Goal: Transaction & Acquisition: Purchase product/service

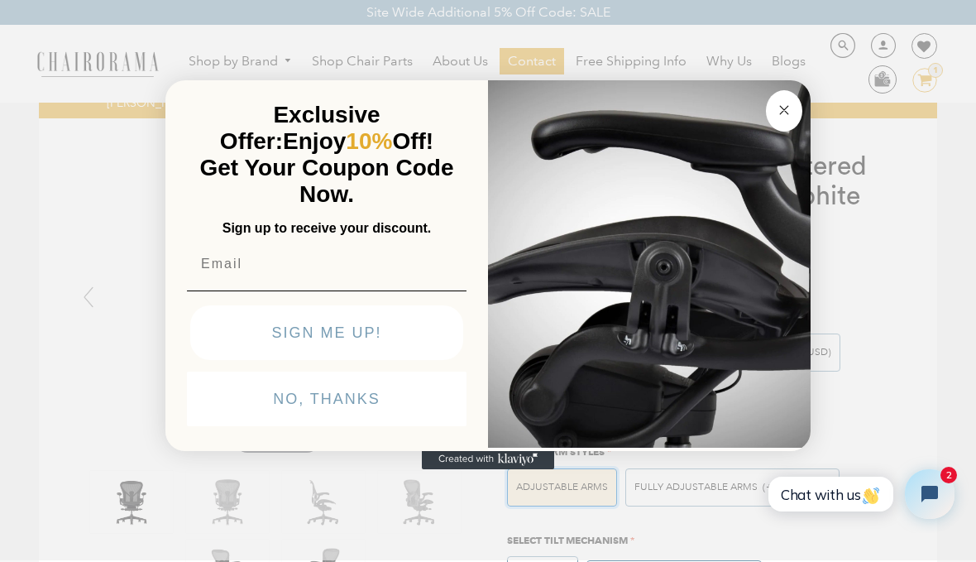
click at [211, 260] on input "Email" at bounding box center [327, 263] width 280 height 33
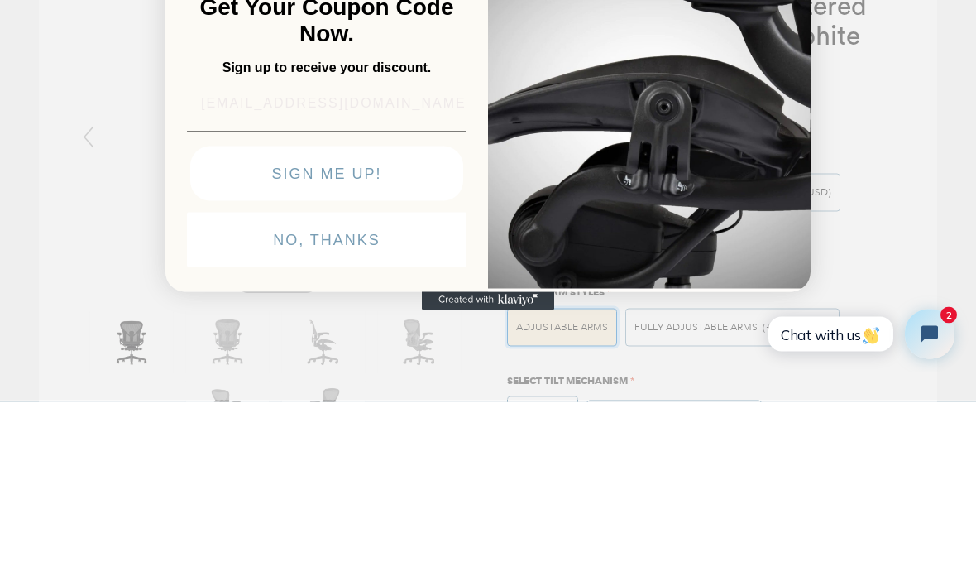
type input "karenscott2@comcast.net"
click at [333, 306] on button "SIGN ME UP!" at bounding box center [326, 333] width 273 height 55
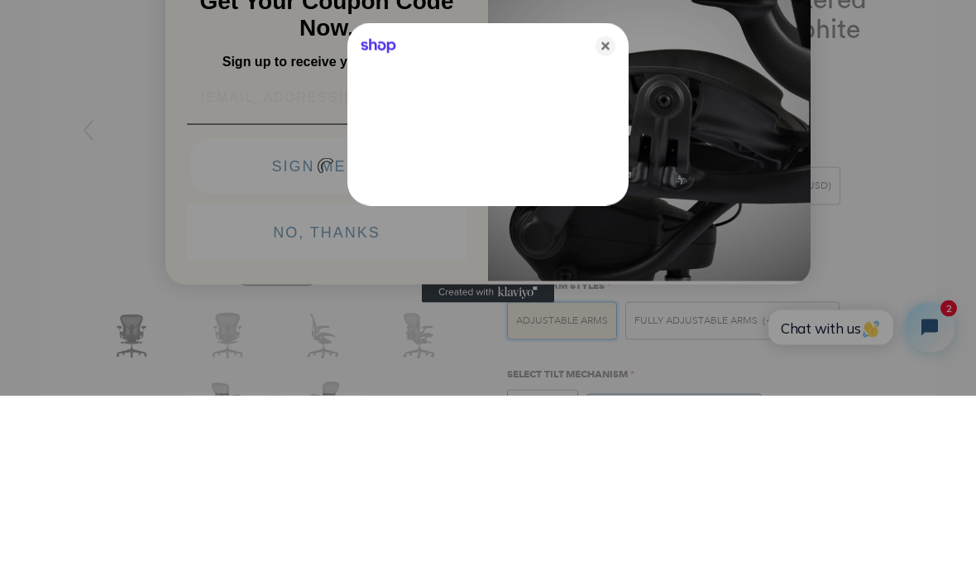
scroll to position [167, 0]
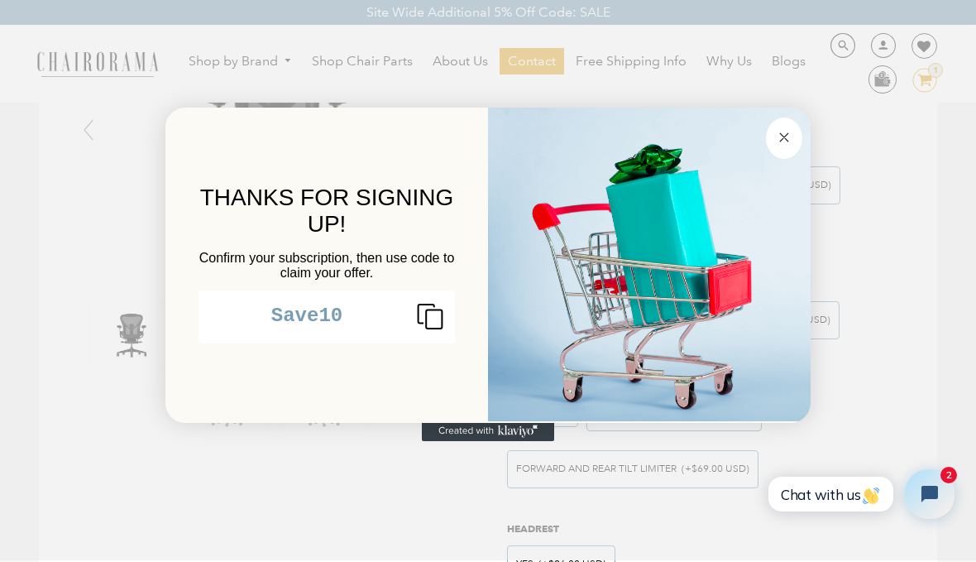
click at [364, 484] on div "Close dialog THANKS FOR SIGNING UP! Confirm your subscription, then use code to…" at bounding box center [488, 279] width 976 height 562
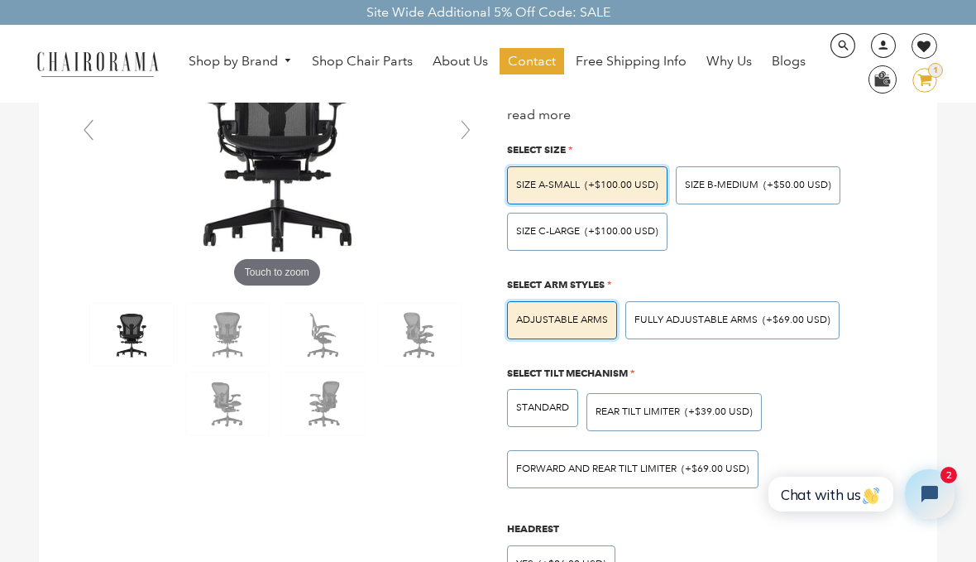
scroll to position [0, 0]
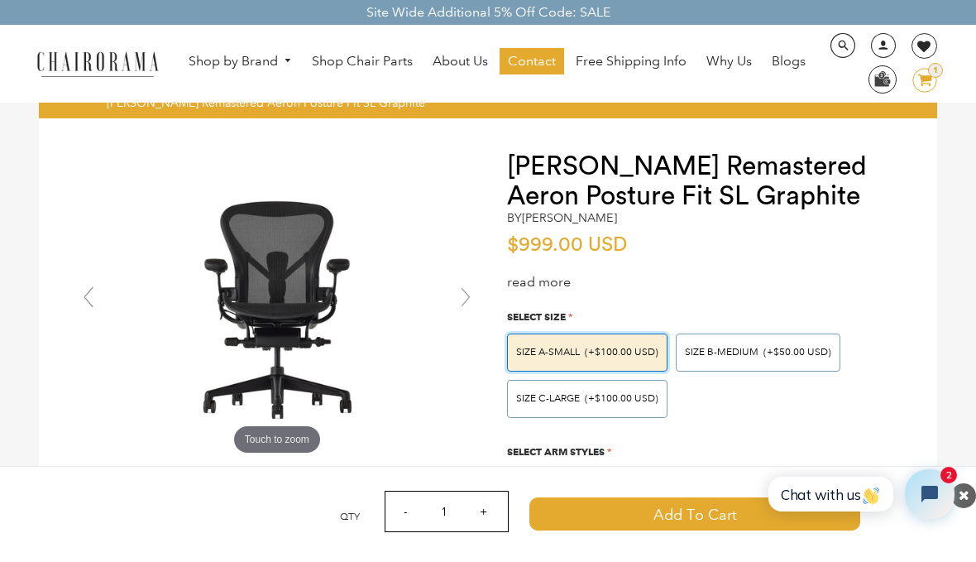
click at [925, 74] on icon "image/svg+xml Layer 1" at bounding box center [925, 81] width 25 height 26
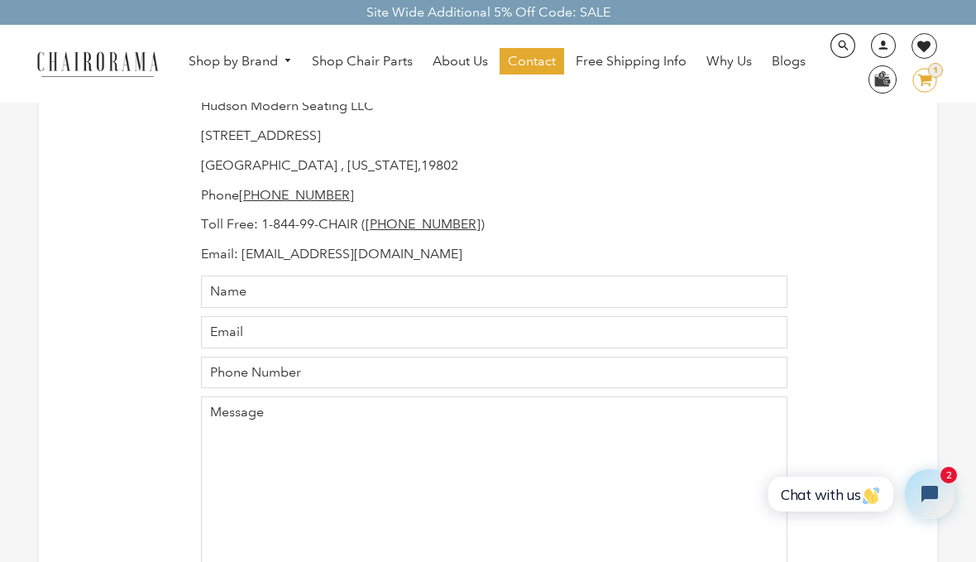
click at [927, 76] on icon at bounding box center [925, 80] width 14 height 12
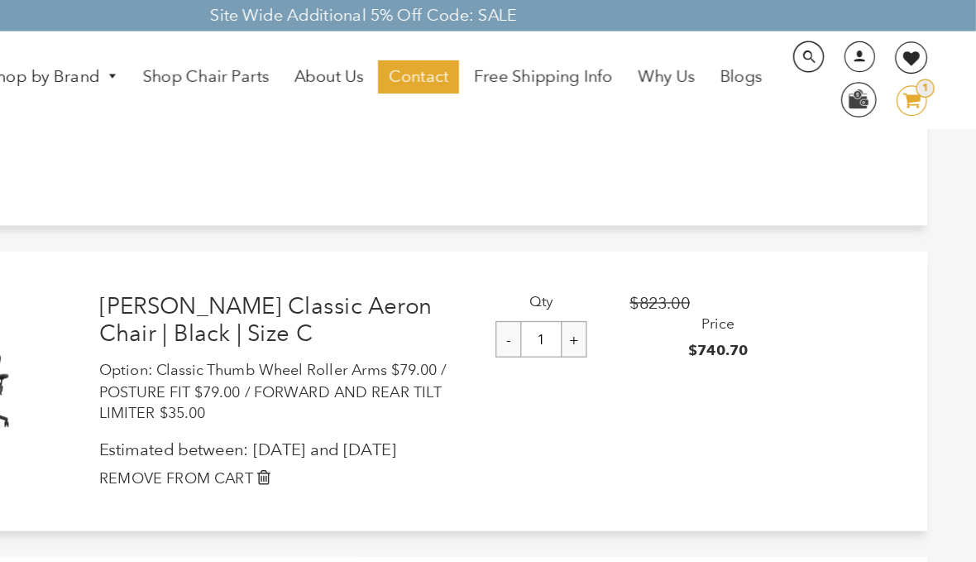
click at [918, 77] on icon at bounding box center [925, 80] width 14 height 12
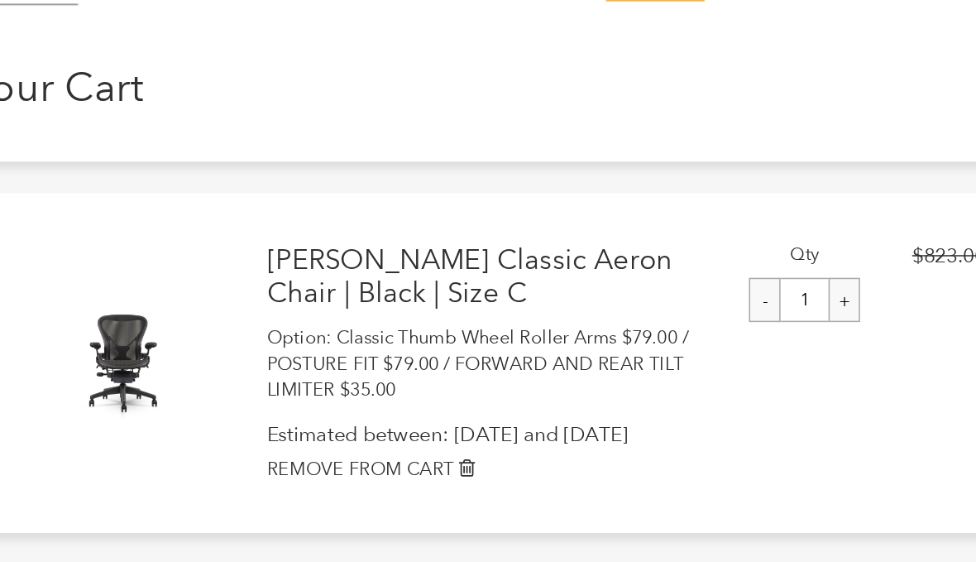
click at [277, 233] on link "Herman Miller Classic Aeron Chair | Black | Size C" at bounding box center [418, 255] width 282 height 44
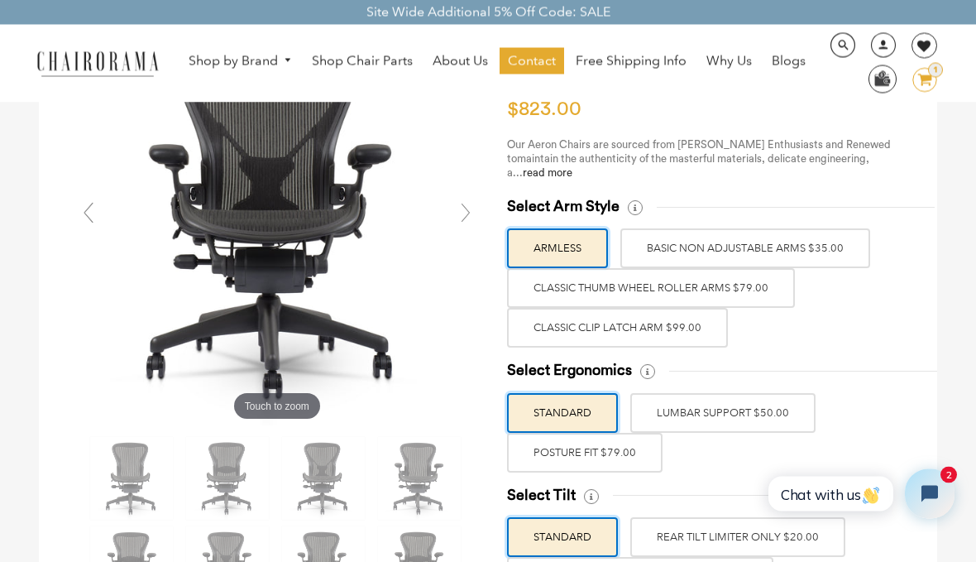
scroll to position [137, 0]
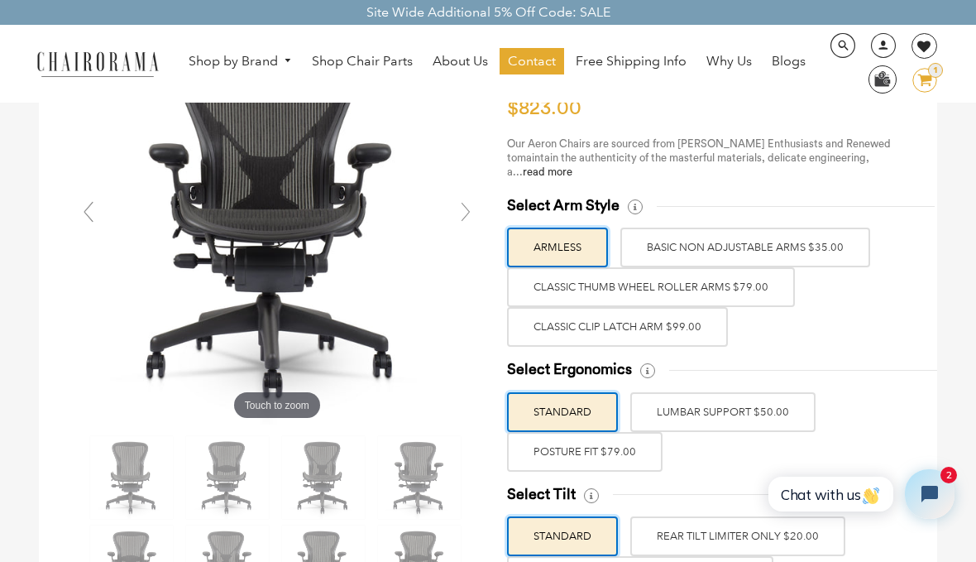
click at [650, 285] on label "Classic Thumb Wheel Roller Arms $79.00" at bounding box center [651, 287] width 288 height 40
click at [0, 0] on input "Classic Thumb Wheel Roller Arms $79.00" at bounding box center [0, 0] width 0 height 0
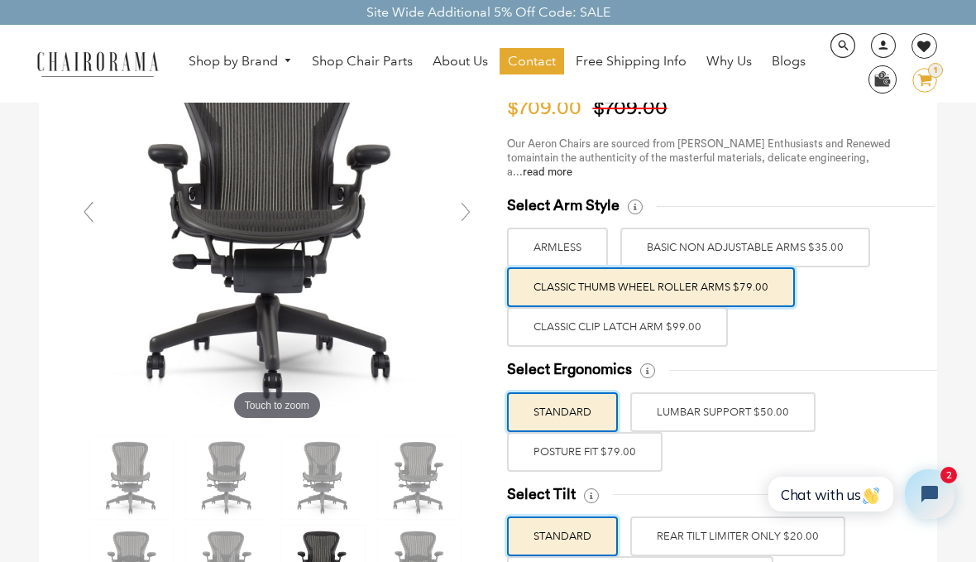
click at [610, 452] on label "POSTURE FIT $79.00" at bounding box center [585, 452] width 156 height 40
click at [0, 0] on input "POSTURE FIT $79.00" at bounding box center [0, 0] width 0 height 0
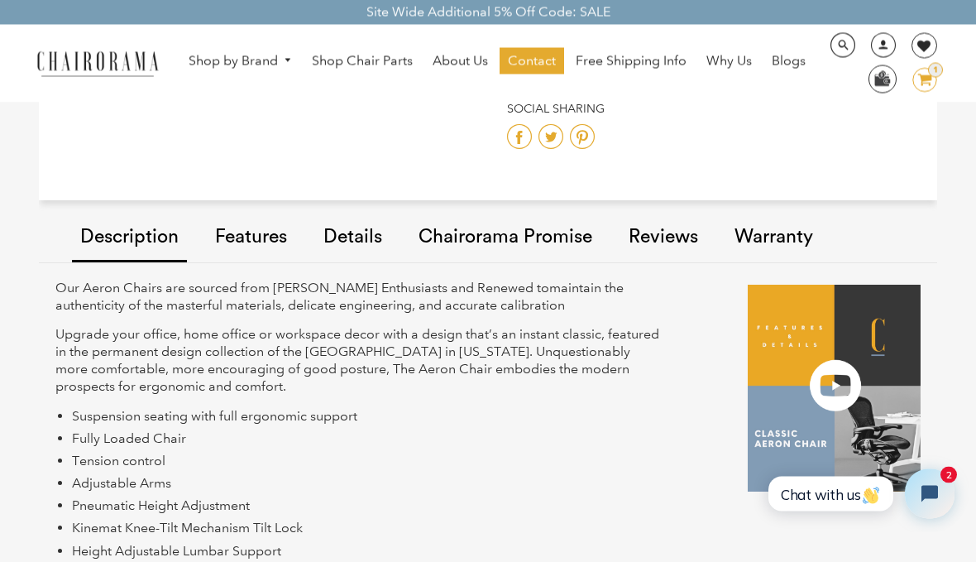
scroll to position [1288, 0]
click at [247, 230] on link "Features" at bounding box center [251, 237] width 89 height 94
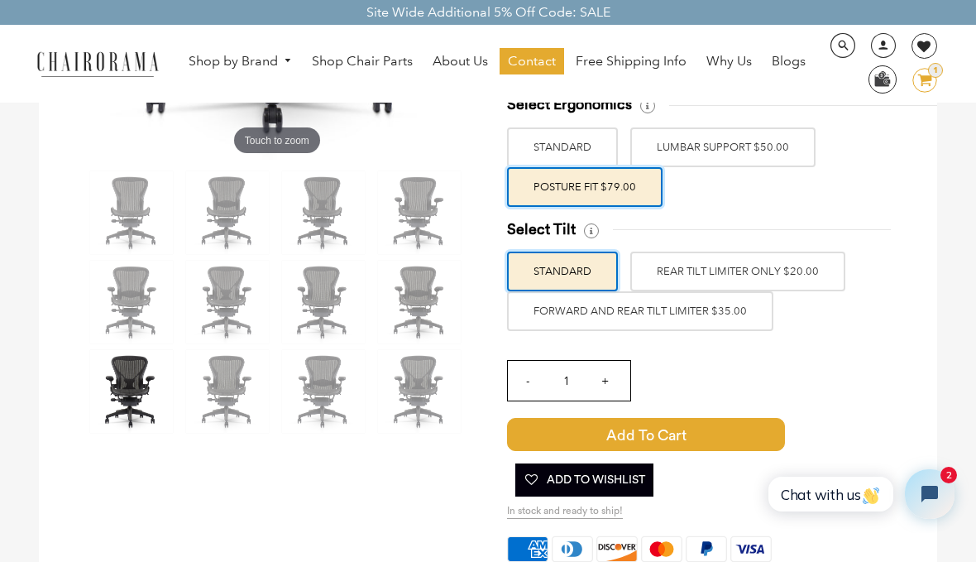
scroll to position [384, 0]
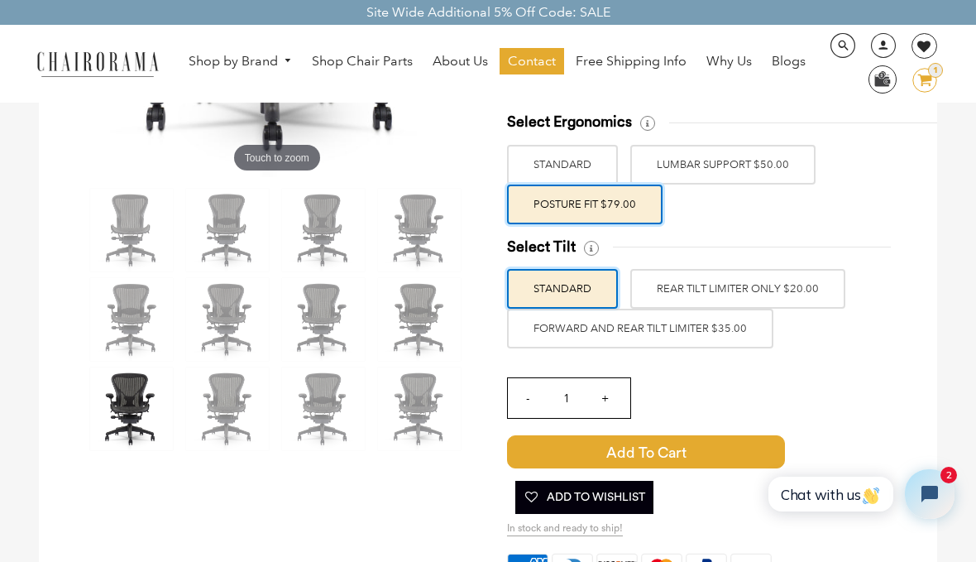
click at [653, 322] on label "FORWARD AND REAR TILT LIMITER $35.00" at bounding box center [640, 329] width 266 height 40
click at [0, 0] on input "FORWARD AND REAR TILT LIMITER $35.00" at bounding box center [0, 0] width 0 height 0
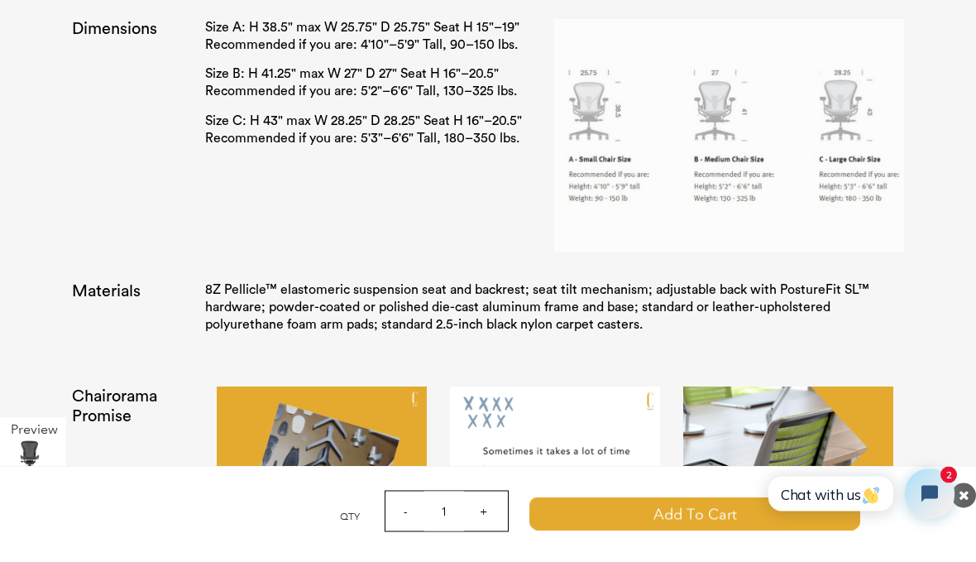
scroll to position [2965, 0]
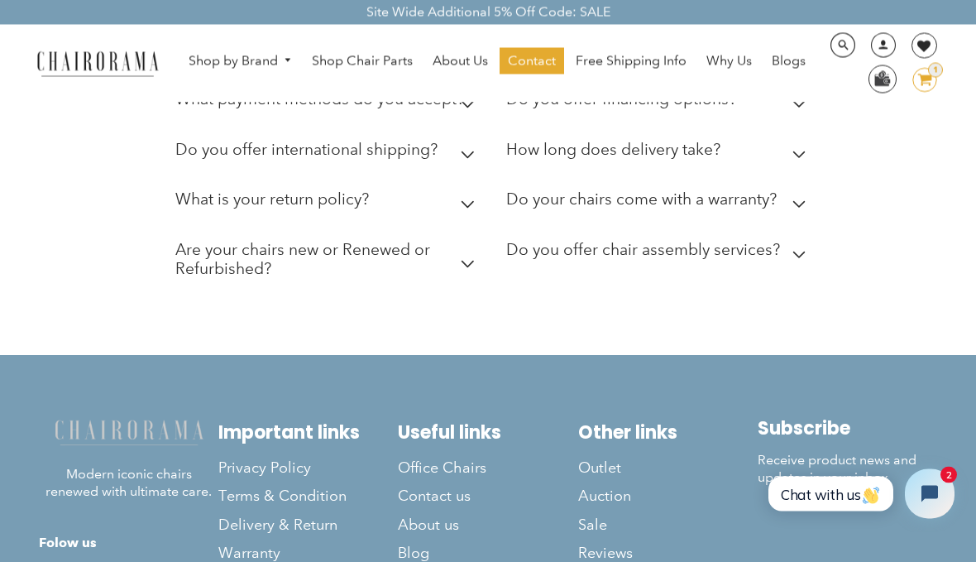
scroll to position [1010, 0]
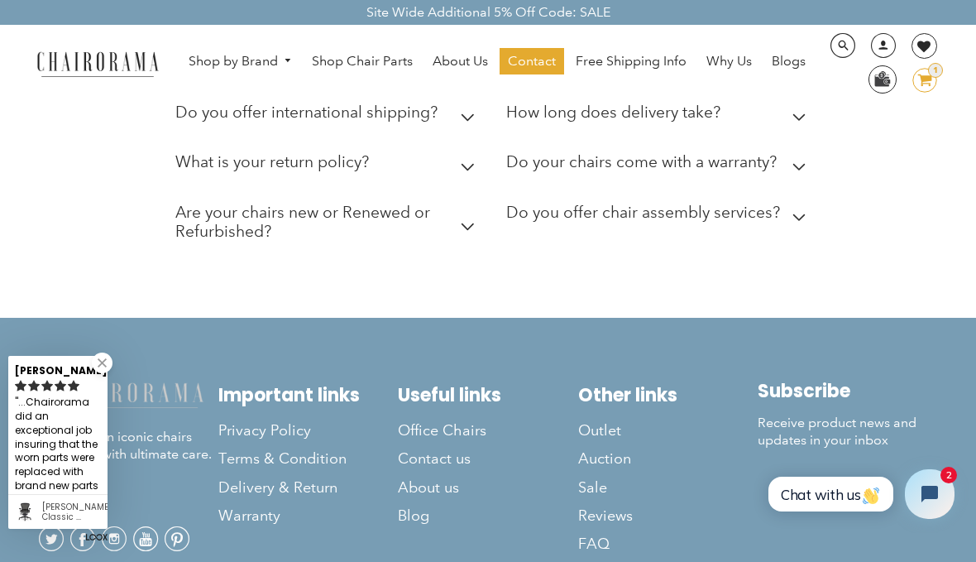
click at [444, 458] on span "Contact us" at bounding box center [434, 458] width 73 height 19
